Goal: Find specific page/section: Find specific page/section

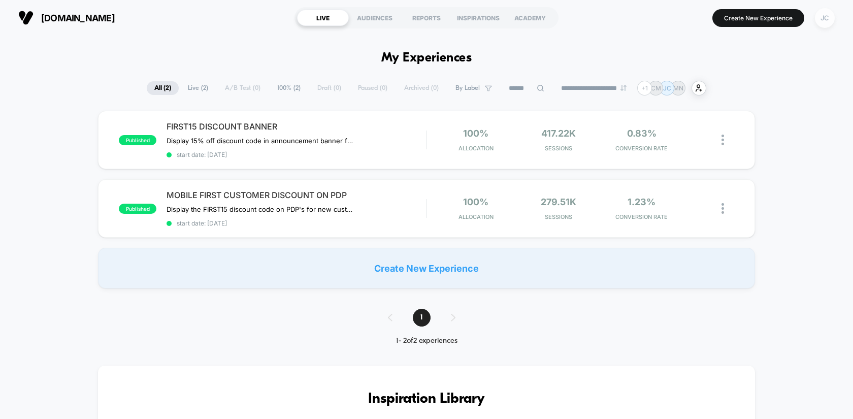
click at [821, 18] on div "JC" at bounding box center [825, 18] width 20 height 20
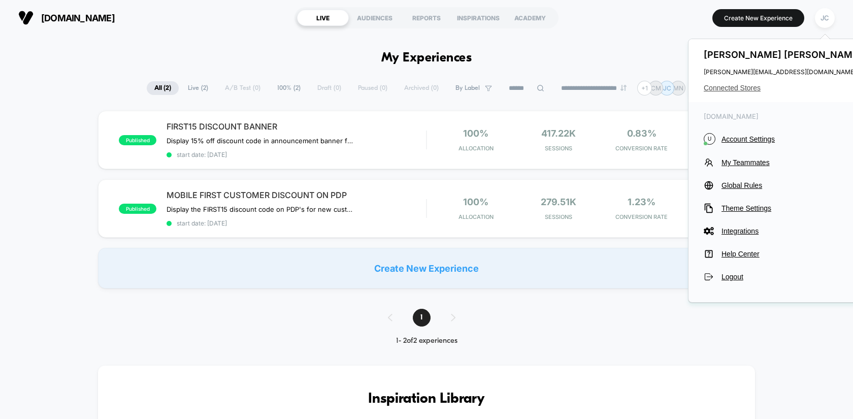
click at [748, 85] on span "Connected Stores" at bounding box center [783, 88] width 160 height 8
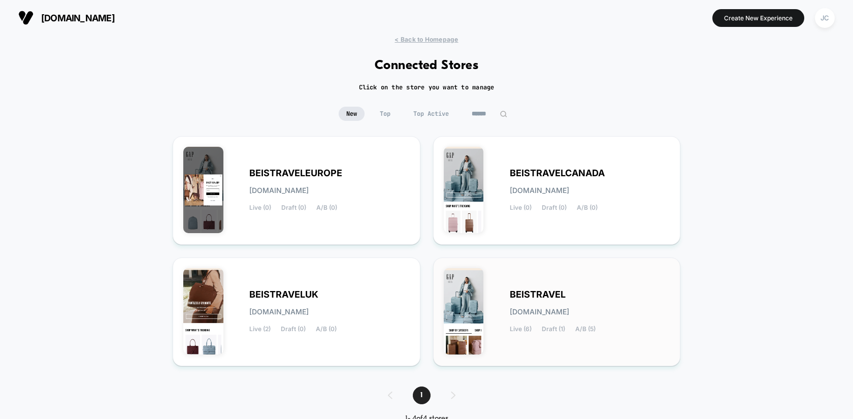
click at [581, 289] on div "BEISTRAVEL [DOMAIN_NAME] Live (6) Draft (1) A/B (5)" at bounding box center [557, 311] width 226 height 87
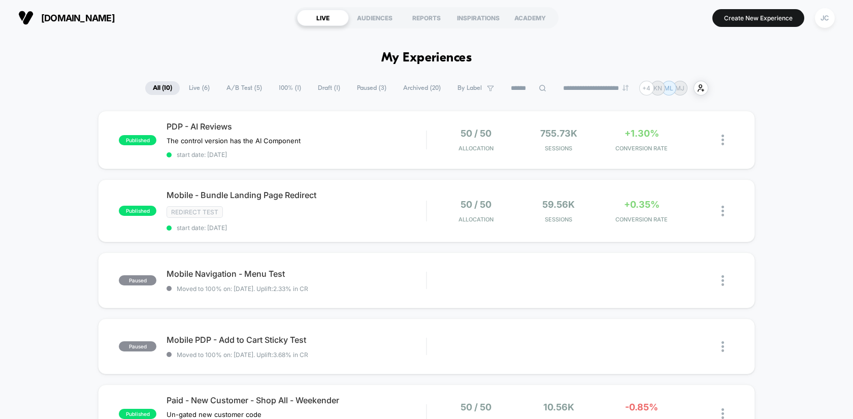
click at [200, 87] on span "Live ( 6 )" at bounding box center [199, 88] width 36 height 14
